Goal: Information Seeking & Learning: Learn about a topic

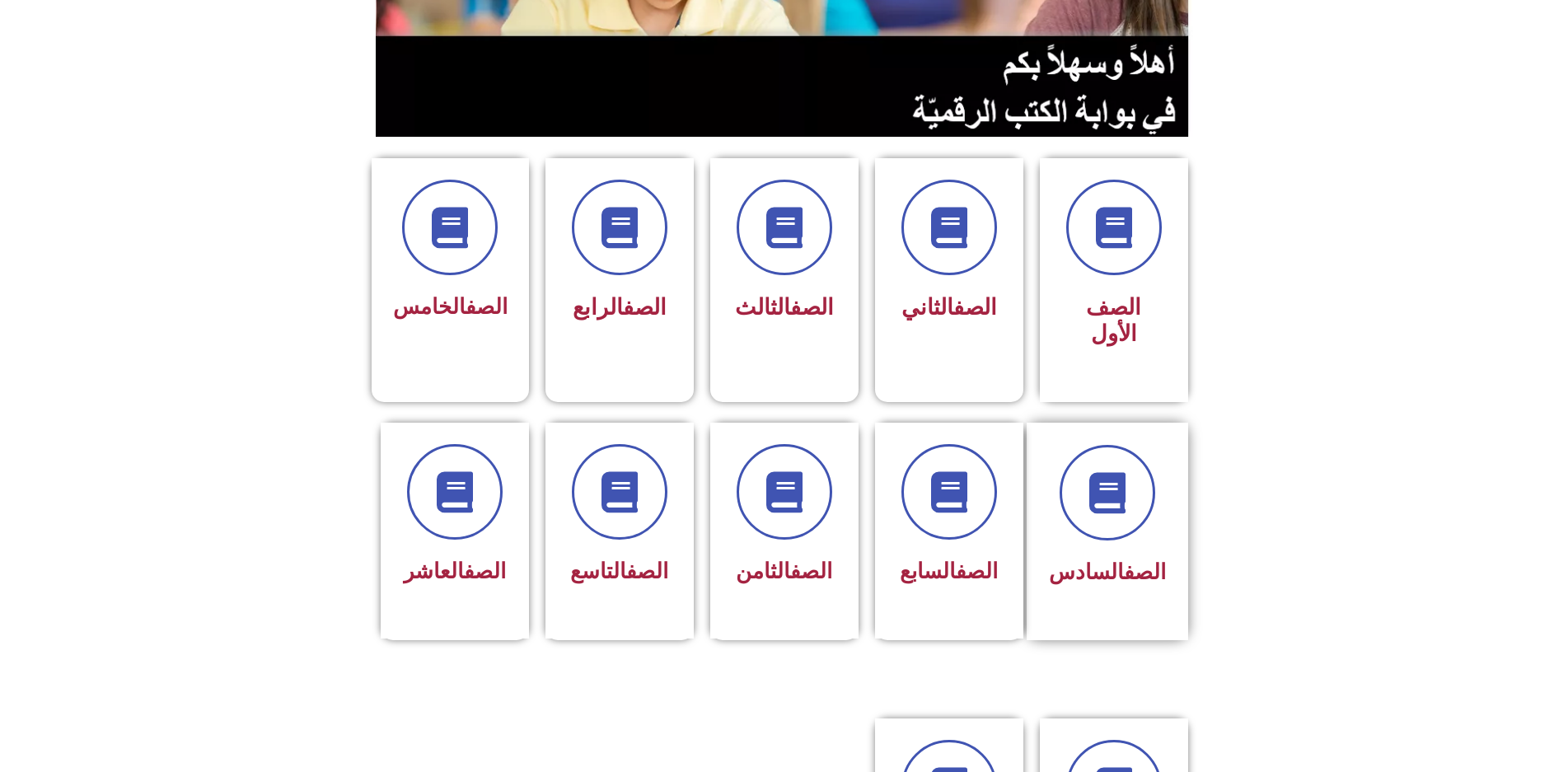
scroll to position [329, 0]
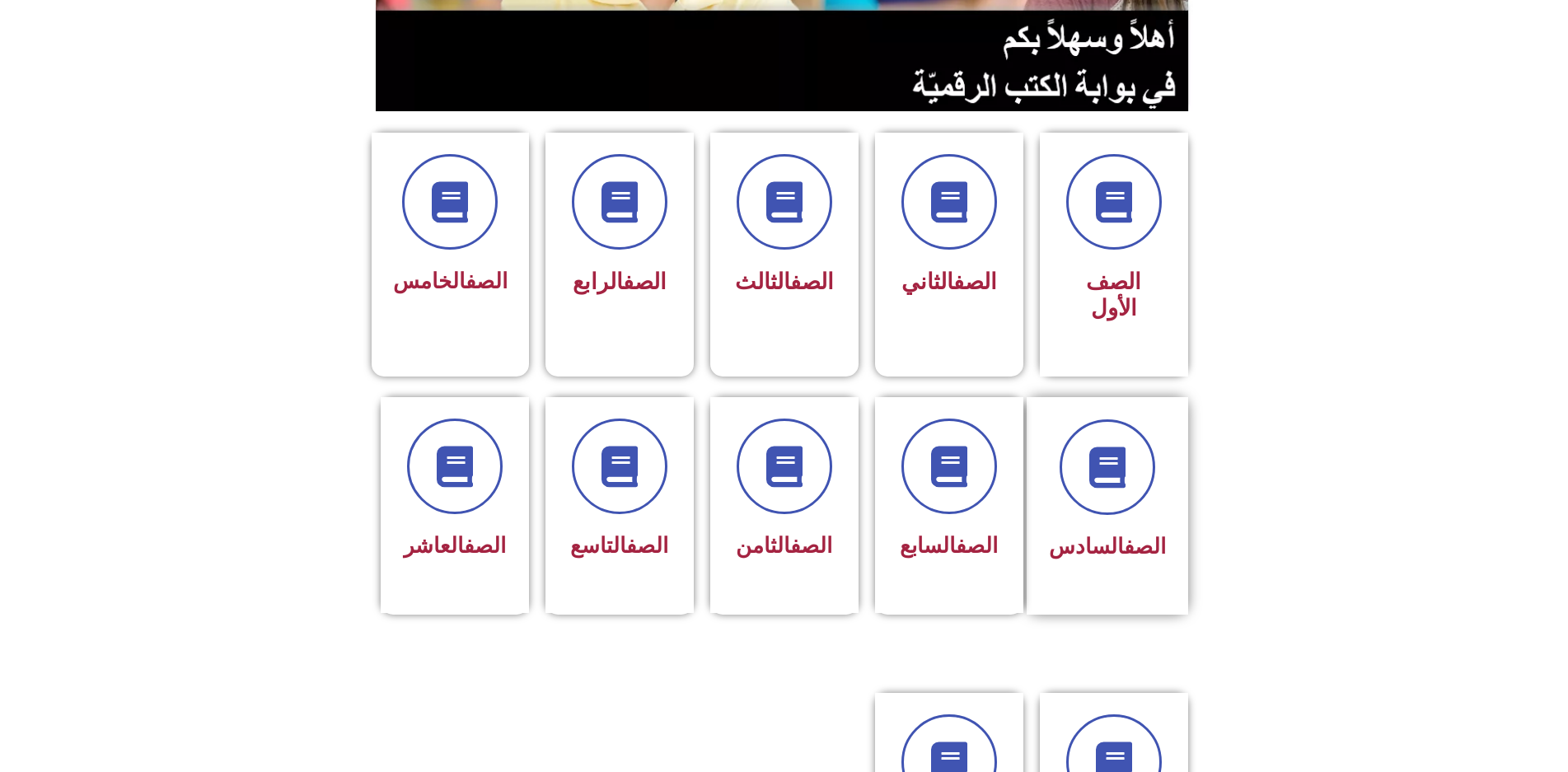
click at [1103, 535] on span "الصف السادس" at bounding box center [1107, 547] width 117 height 25
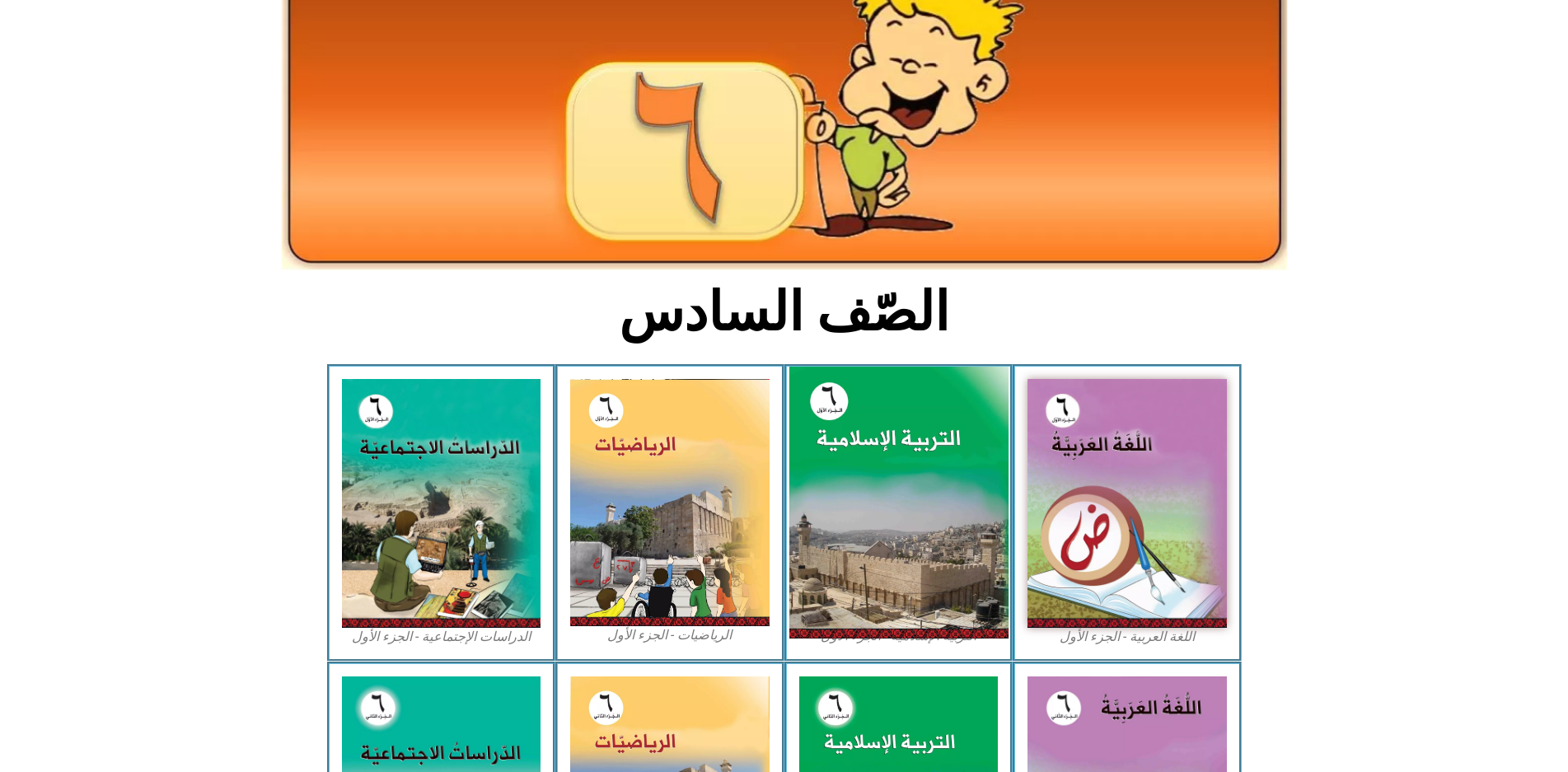
scroll to position [247, 0]
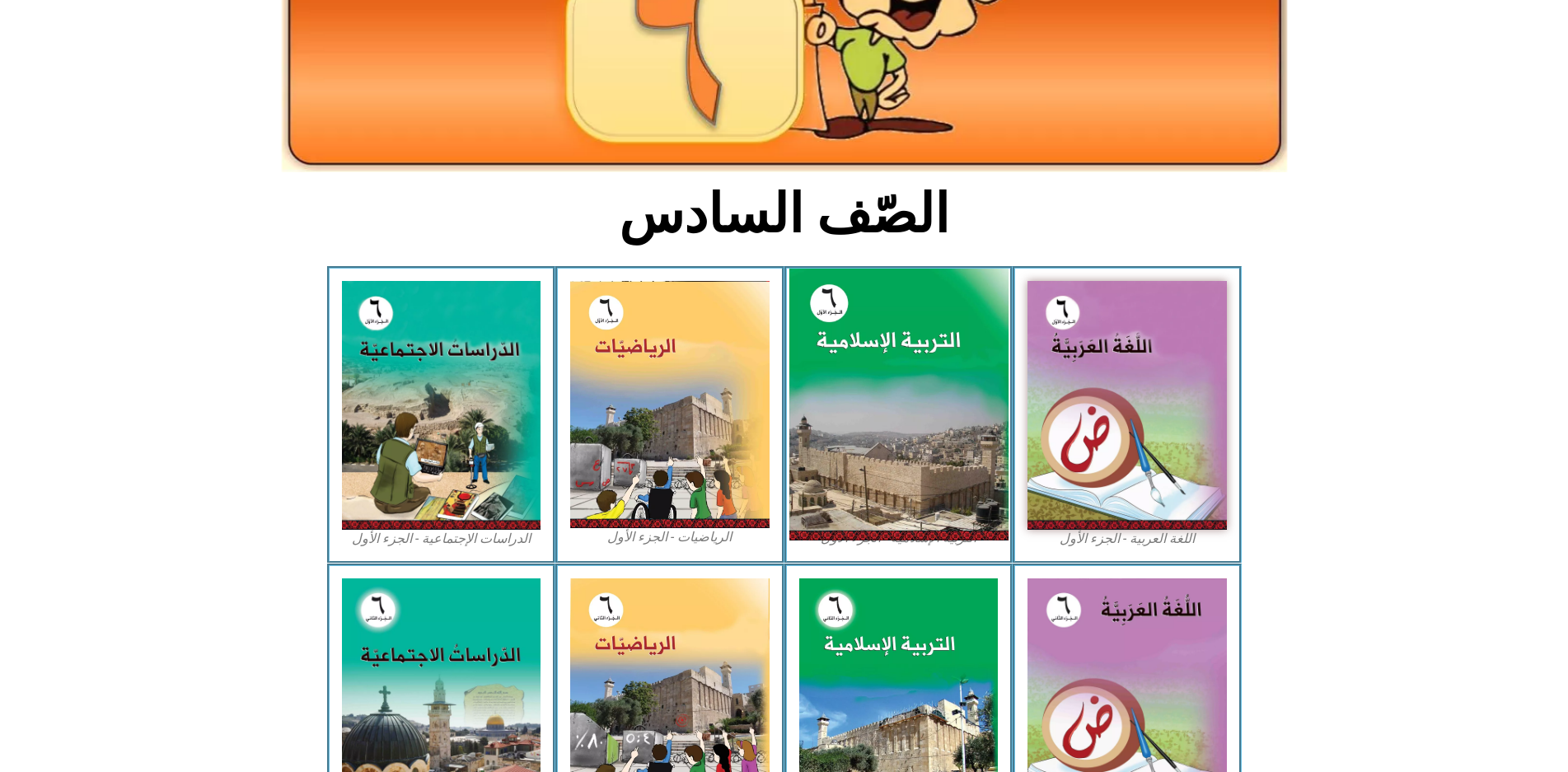
click at [928, 369] on img at bounding box center [898, 405] width 219 height 272
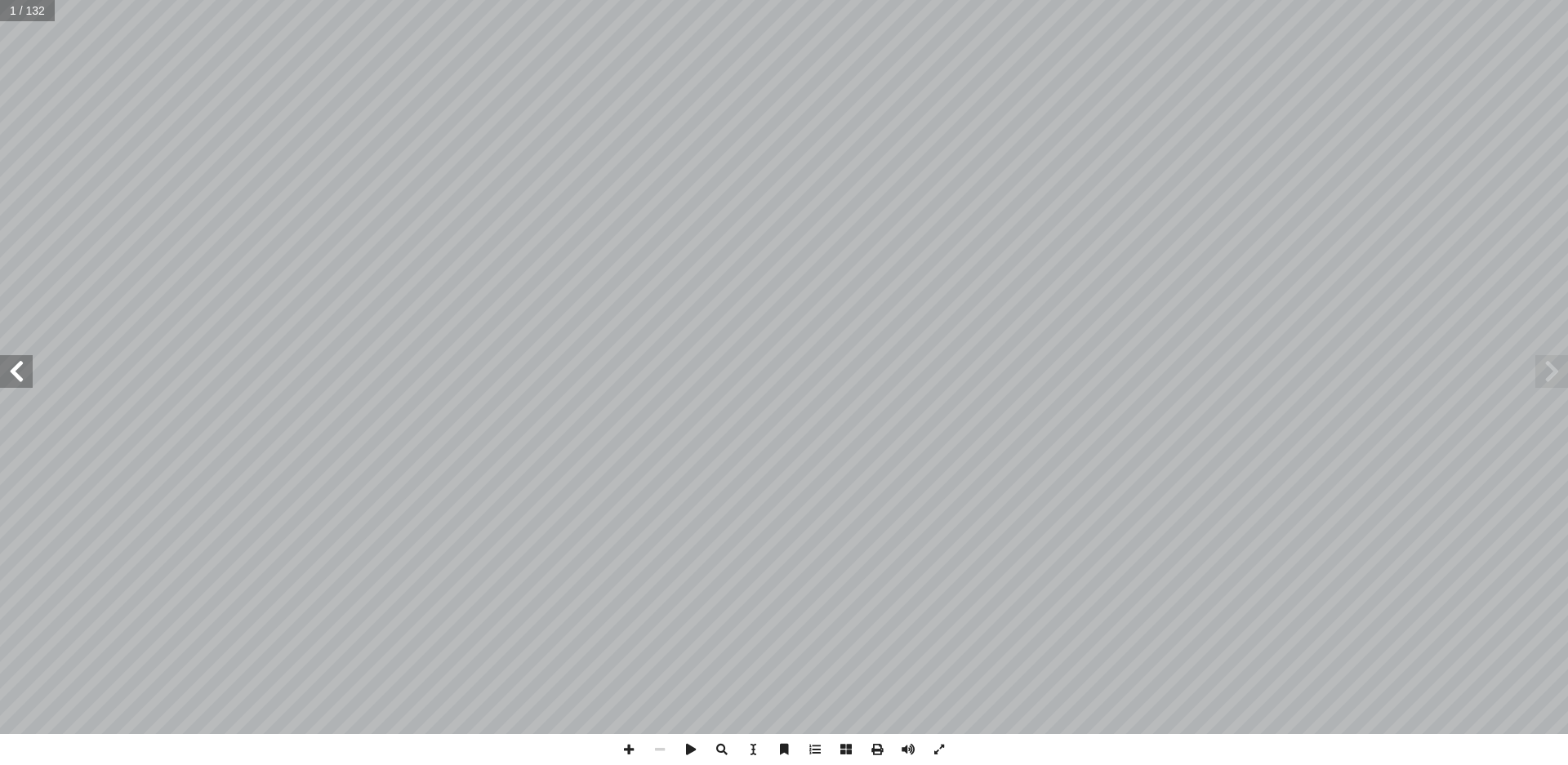
click at [22, 361] on span at bounding box center [16, 371] width 33 height 33
click at [10, 370] on span at bounding box center [16, 371] width 33 height 33
click at [16, 365] on span at bounding box center [16, 371] width 33 height 33
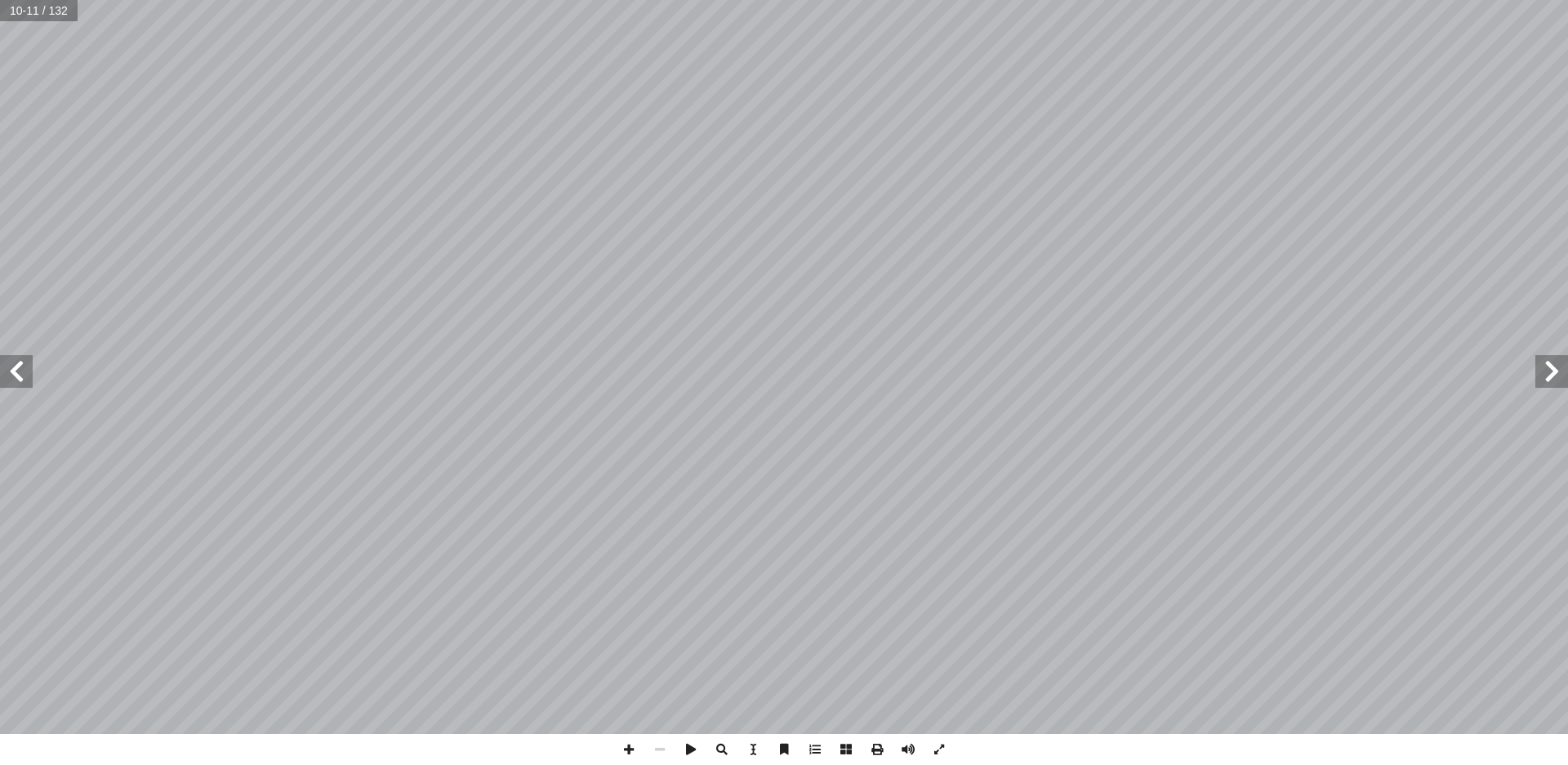
click at [16, 365] on span at bounding box center [16, 371] width 33 height 33
click at [24, 365] on span at bounding box center [16, 371] width 33 height 33
click at [23, 378] on span at bounding box center [16, 371] width 33 height 33
click at [26, 378] on span at bounding box center [16, 371] width 33 height 33
click at [1549, 382] on span at bounding box center [1551, 371] width 33 height 33
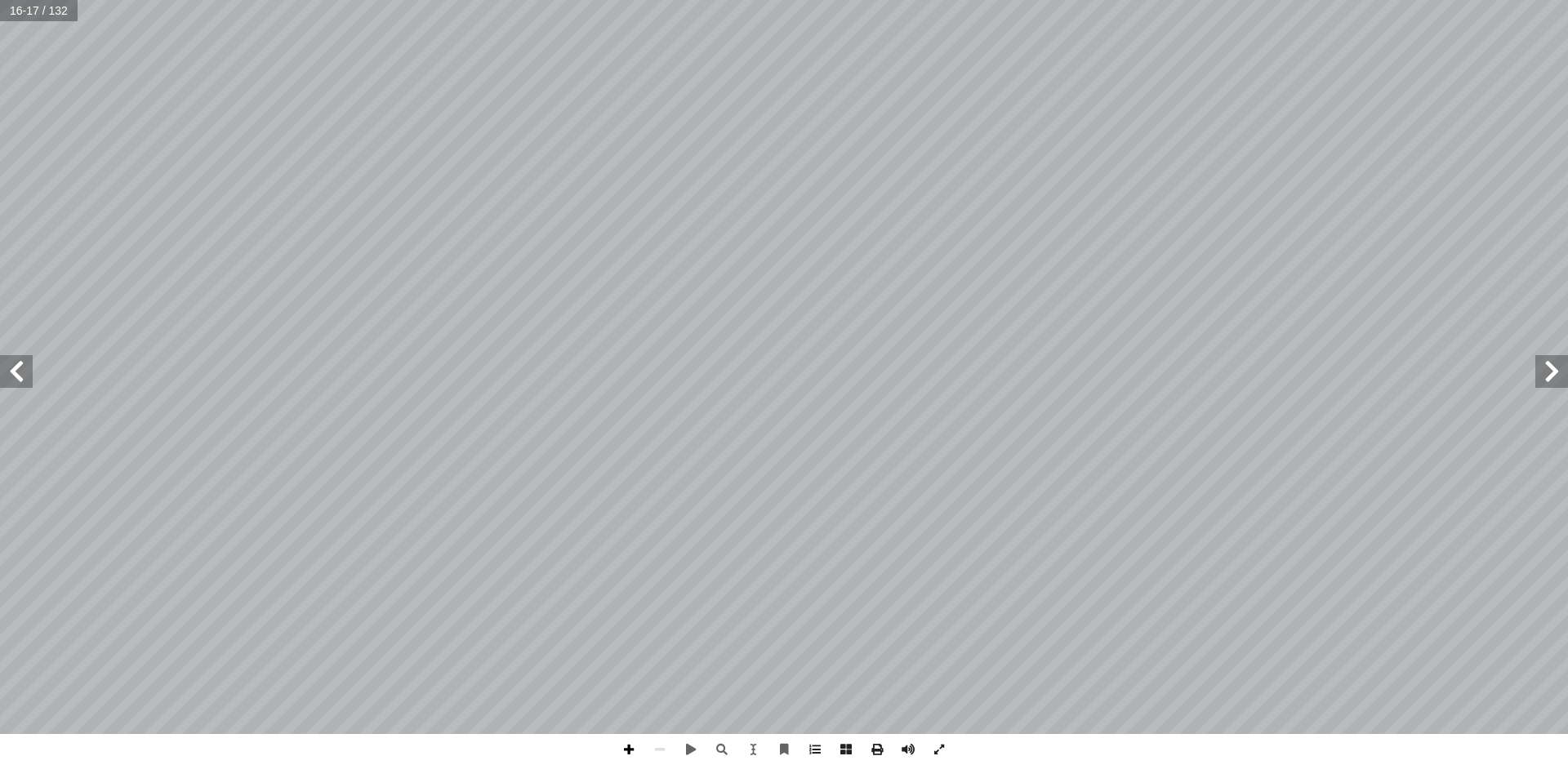
click at [625, 745] on span at bounding box center [628, 749] width 31 height 31
click at [650, 742] on span at bounding box center [659, 749] width 31 height 31
click at [19, 365] on span at bounding box center [16, 371] width 33 height 33
click at [26, 377] on span at bounding box center [16, 371] width 33 height 33
click at [624, 756] on span at bounding box center [628, 749] width 31 height 31
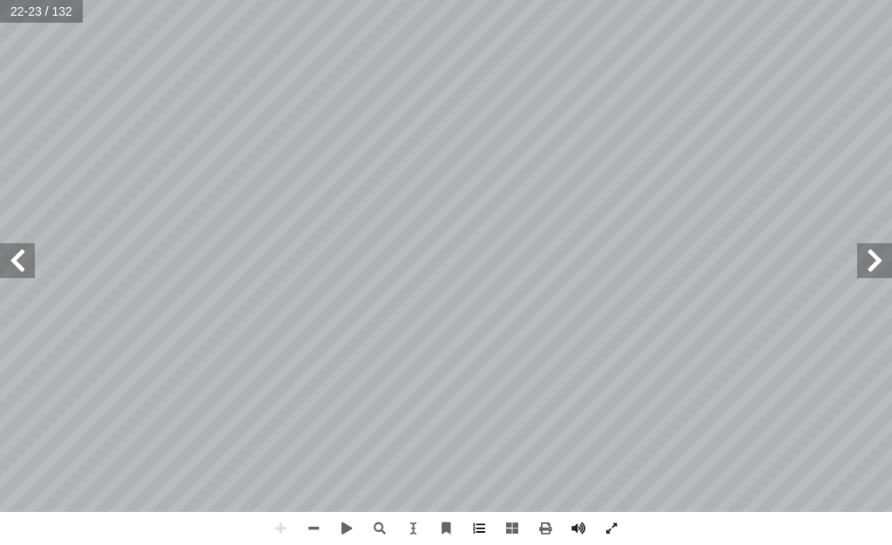
click at [472, 541] on div "18 . ﴾ ِ ام َ ــر ۡ ك ِ ۡ ٱل َ و ِ ــل ٰ َ ل َ ۡ و ٱل ُ ذ َ ــك ِ ّ ب َ ر ُ ــه…" at bounding box center [446, 272] width 892 height 545
click at [307, 525] on span at bounding box center [313, 527] width 33 height 33
